Goal: Information Seeking & Learning: Learn about a topic

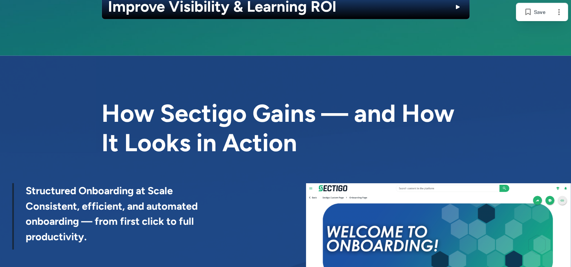
scroll to position [1775, 0]
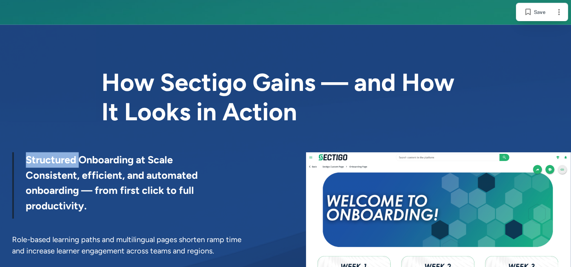
drag, startPoint x: 26, startPoint y: 145, endPoint x: 82, endPoint y: 150, distance: 56.8
click at [82, 154] on span "Structured Onboarding at Scale" at bounding box center [99, 160] width 147 height 12
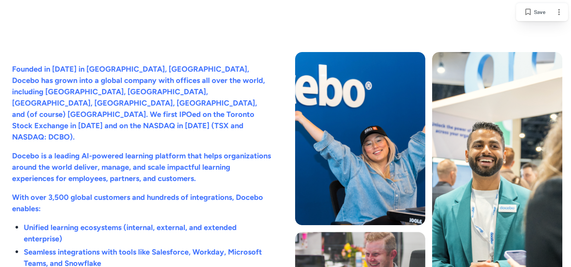
scroll to position [3919, 0]
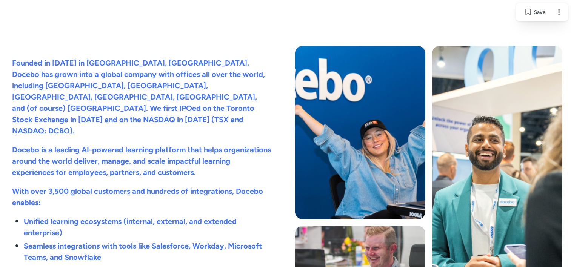
click at [72, 145] on span "Docebo is a leading AI-powered learning platform that helps organizations aroun…" at bounding box center [142, 161] width 261 height 32
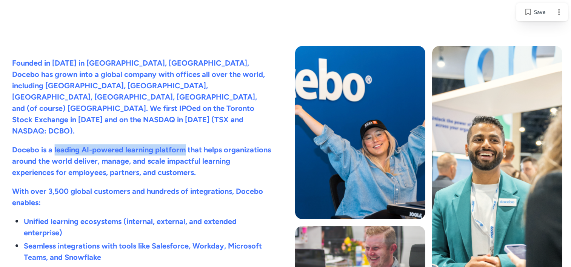
drag, startPoint x: 54, startPoint y: 91, endPoint x: 183, endPoint y: 92, distance: 128.7
click at [183, 145] on span "Docebo is a leading AI-powered learning platform that helps organizations aroun…" at bounding box center [142, 161] width 261 height 32
copy span "leading AI-powered learning platform"
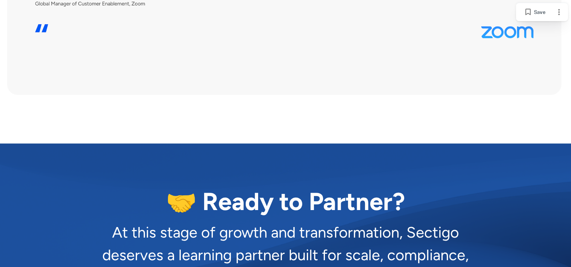
scroll to position [4730, 0]
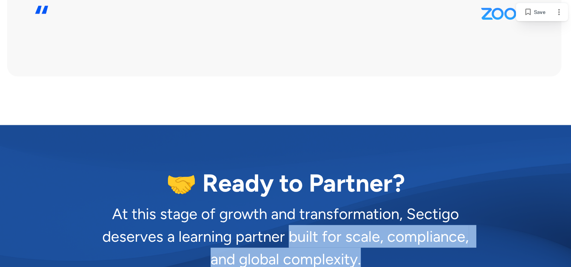
drag, startPoint x: 288, startPoint y: 180, endPoint x: 373, endPoint y: 194, distance: 86.0
click at [373, 203] on p "At this stage of growth and transformation, Sectigo deserves a learning partner…" at bounding box center [286, 244] width 368 height 83
drag, startPoint x: 373, startPoint y: 194, endPoint x: 327, endPoint y: 186, distance: 46.4
copy p "built for scale, compliance, and global complexity."
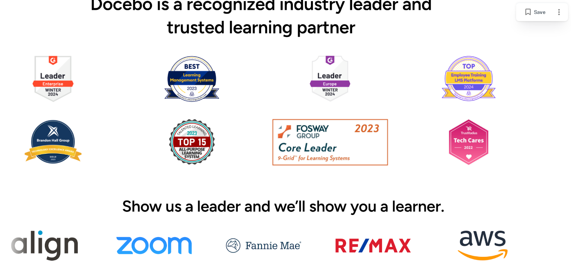
scroll to position [4278, 0]
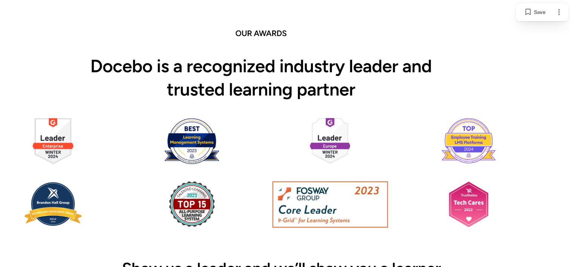
click at [480, 93] on img at bounding box center [285, 135] width 571 height 232
click at [470, 85] on img at bounding box center [285, 135] width 571 height 232
